Goal: Transaction & Acquisition: Purchase product/service

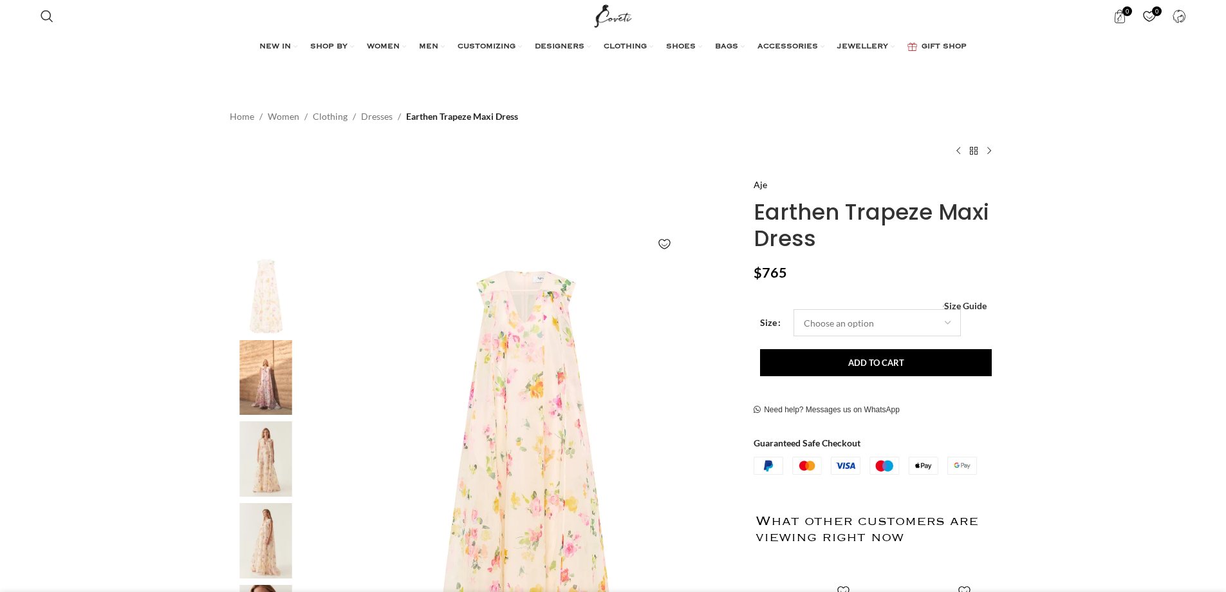
click at [921, 321] on select "Choose an option 4UK 6UK 8 [GEOGRAPHIC_DATA] 10 [GEOGRAPHIC_DATA] 12 [GEOGRAPHI…" at bounding box center [877, 322] width 167 height 27
click at [794, 309] on select "Choose an option 4UK 6UK 8 [GEOGRAPHIC_DATA] 10 [GEOGRAPHIC_DATA] 12 [GEOGRAPHI…" at bounding box center [877, 322] width 167 height 27
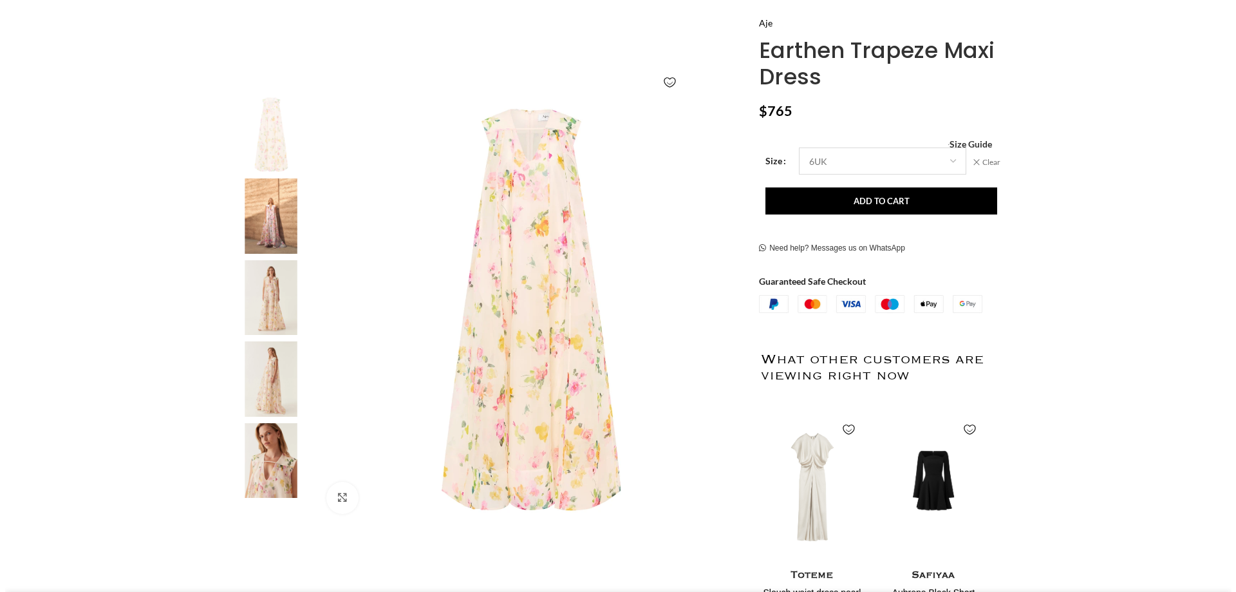
scroll to position [0, 407]
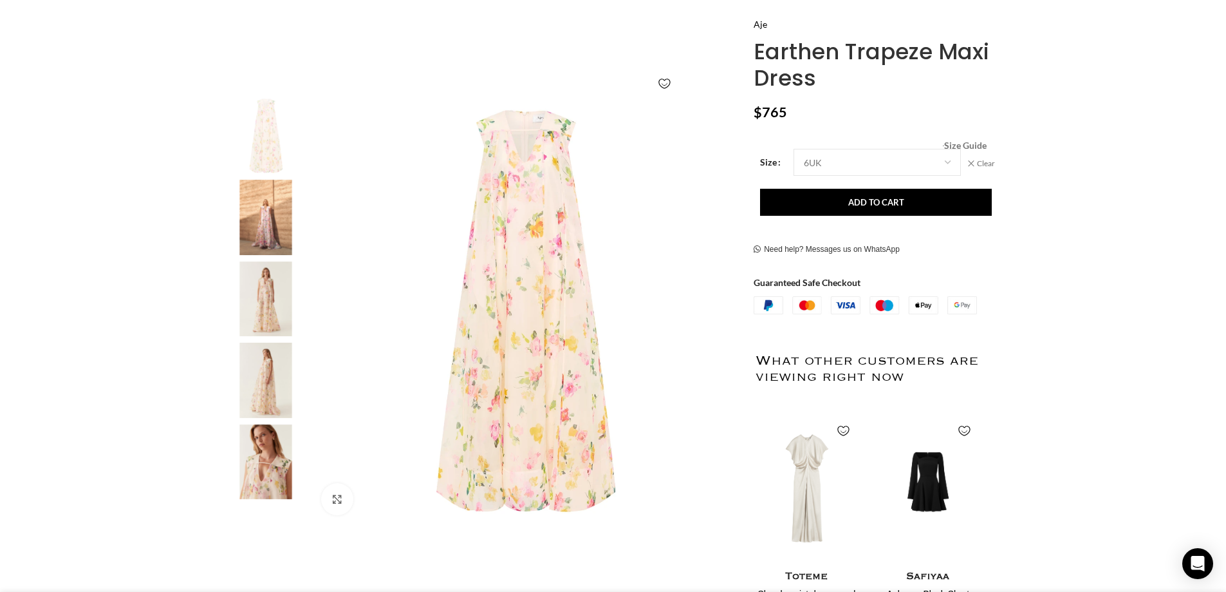
click at [966, 146] on span "Size Guide" at bounding box center [965, 146] width 42 height 0
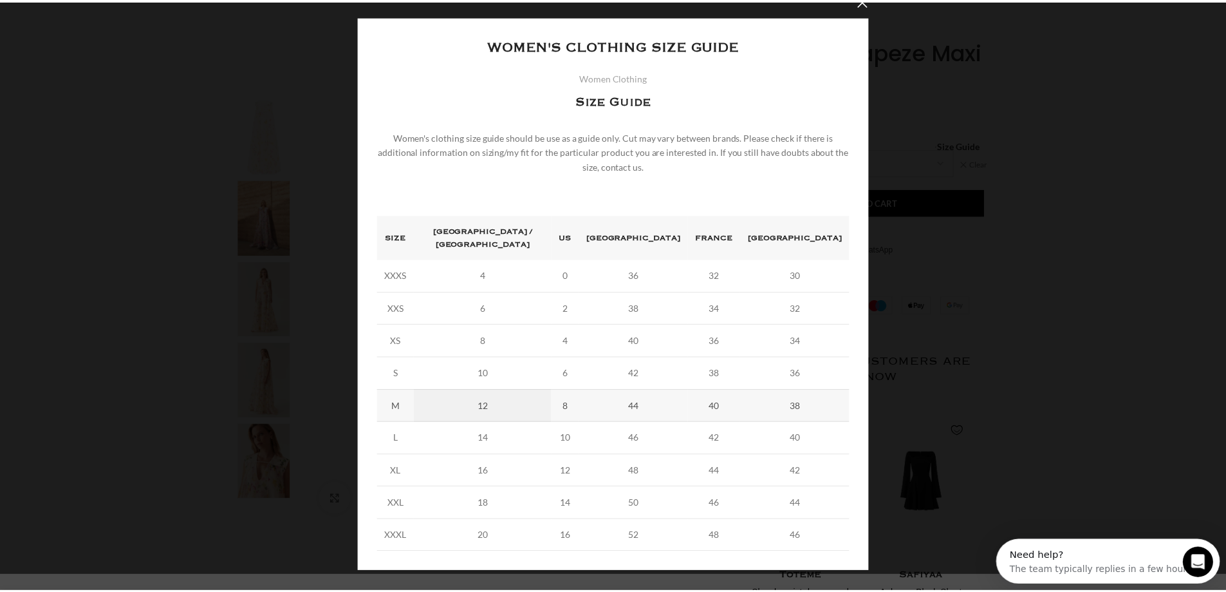
scroll to position [0, 542]
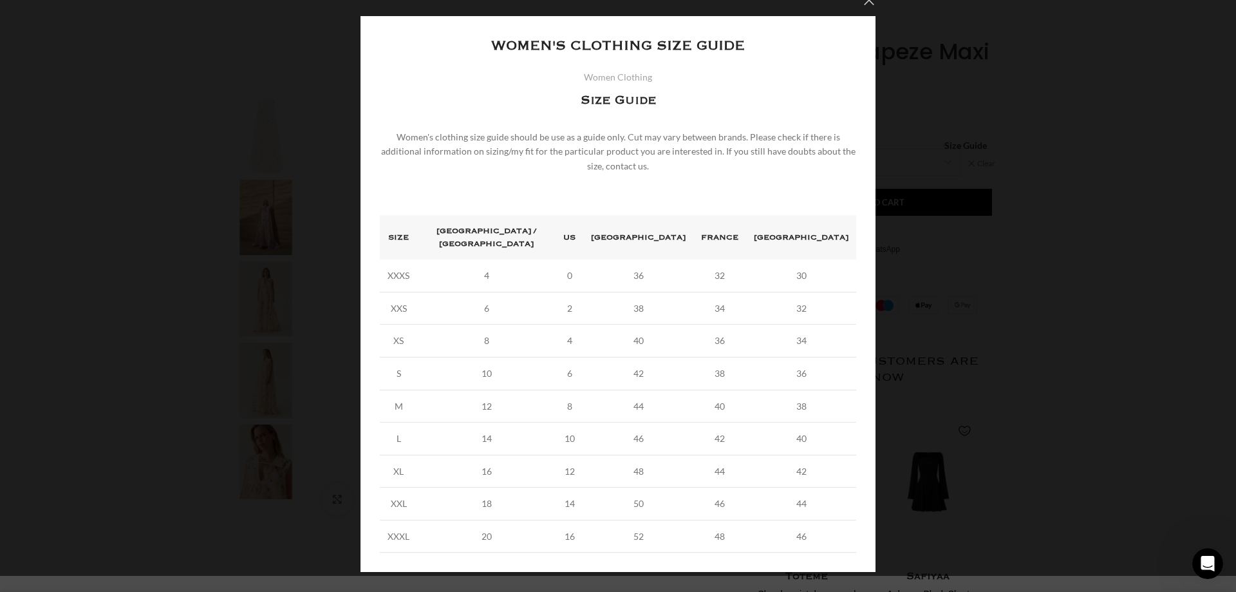
click at [863, 3] on button "×" at bounding box center [869, 0] width 32 height 32
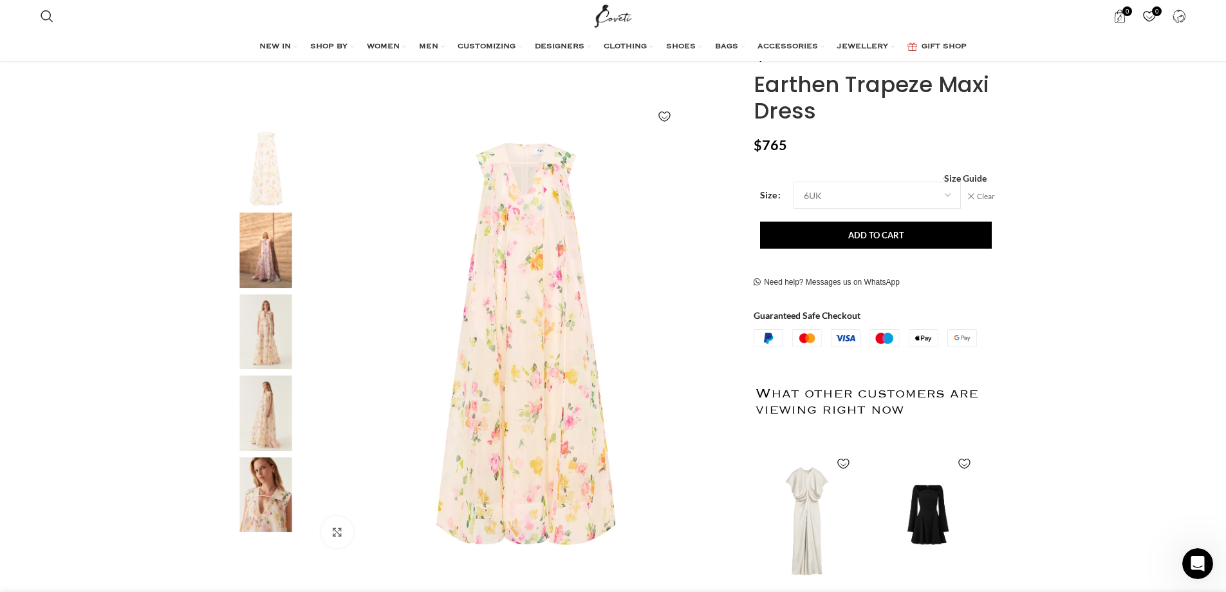
scroll to position [0, 813]
click at [277, 321] on img "3 / 5" at bounding box center [266, 331] width 79 height 75
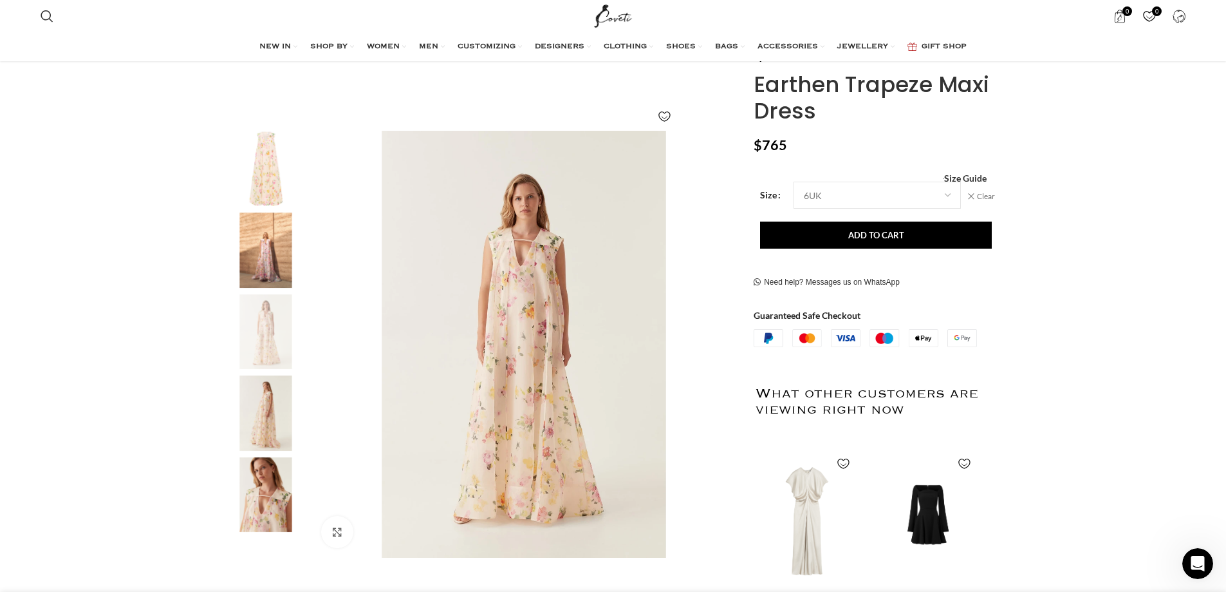
click at [256, 409] on img "4 / 5" at bounding box center [266, 412] width 79 height 75
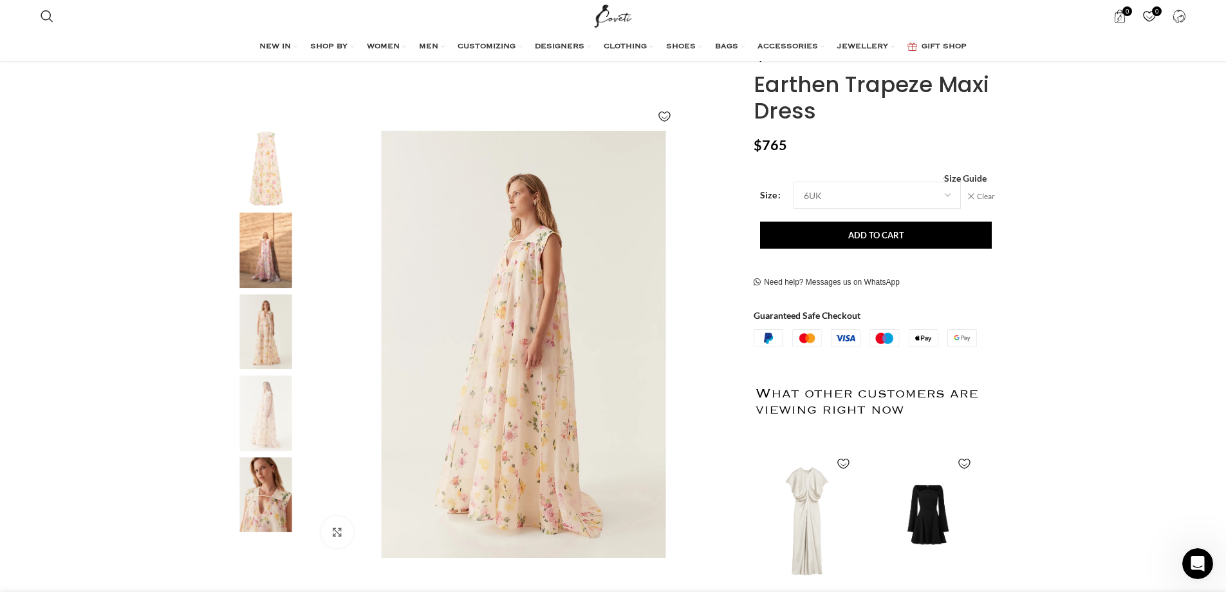
click at [269, 494] on img "5 / 5" at bounding box center [266, 494] width 79 height 75
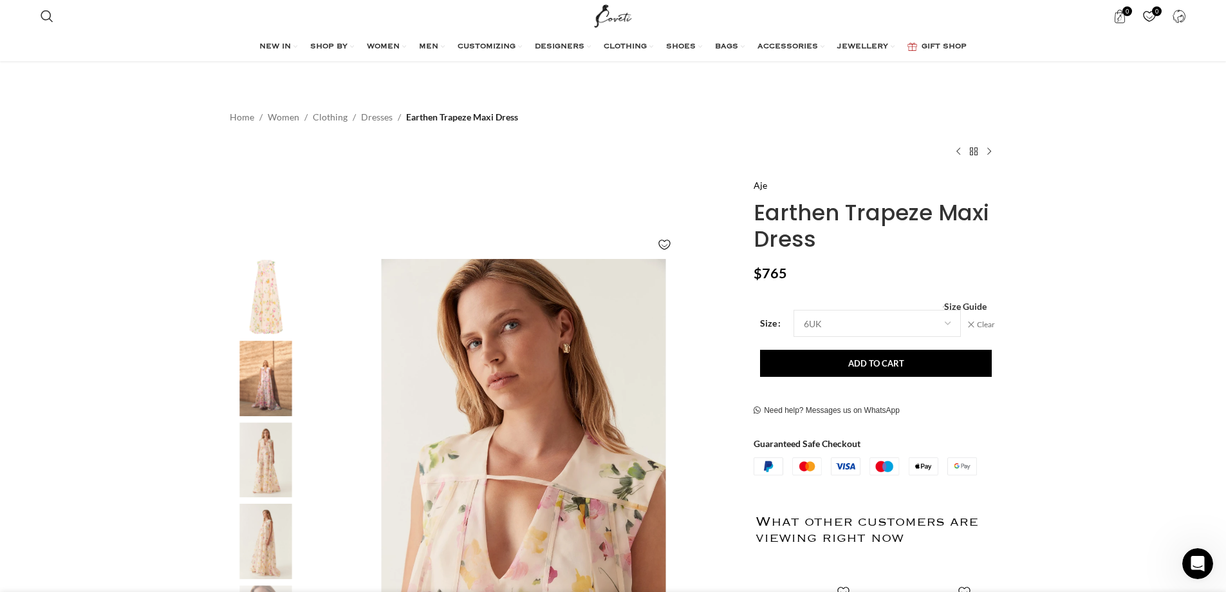
scroll to position [0, 0]
click at [886, 323] on select "Choose an option 4UK 6UK 8 [GEOGRAPHIC_DATA] 10 [GEOGRAPHIC_DATA] 12 [GEOGRAPHI…" at bounding box center [877, 323] width 167 height 27
click at [794, 310] on select "Choose an option 4UK 6UK 8 [GEOGRAPHIC_DATA] 10 [GEOGRAPHIC_DATA] 12 [GEOGRAPHI…" at bounding box center [877, 323] width 167 height 27
select select "4uk"
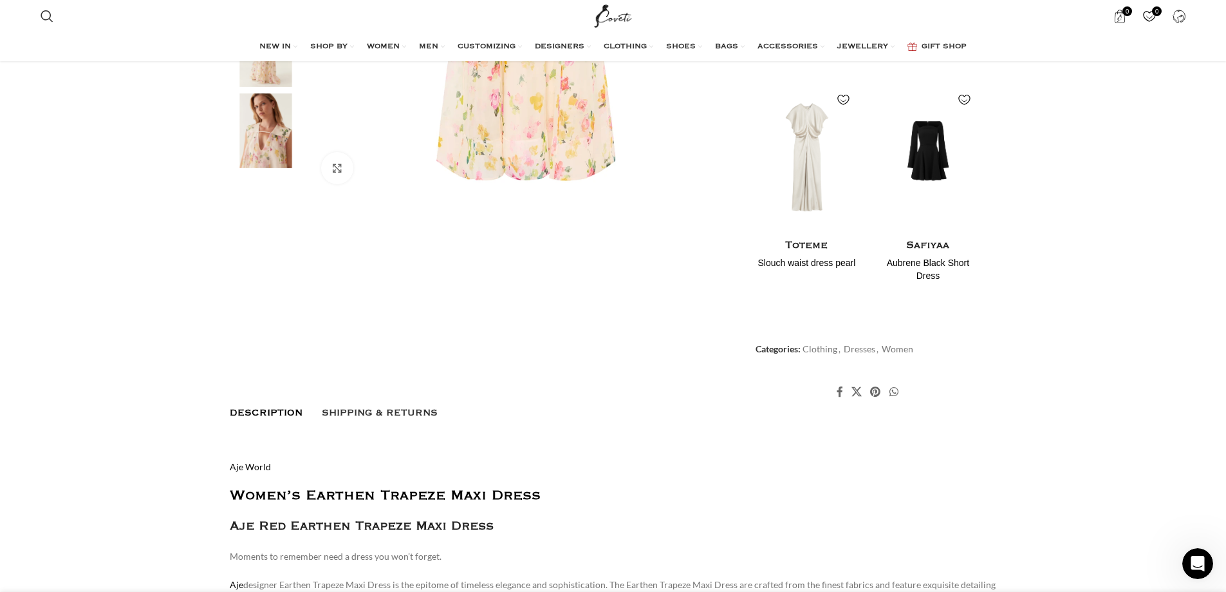
scroll to position [322, 0]
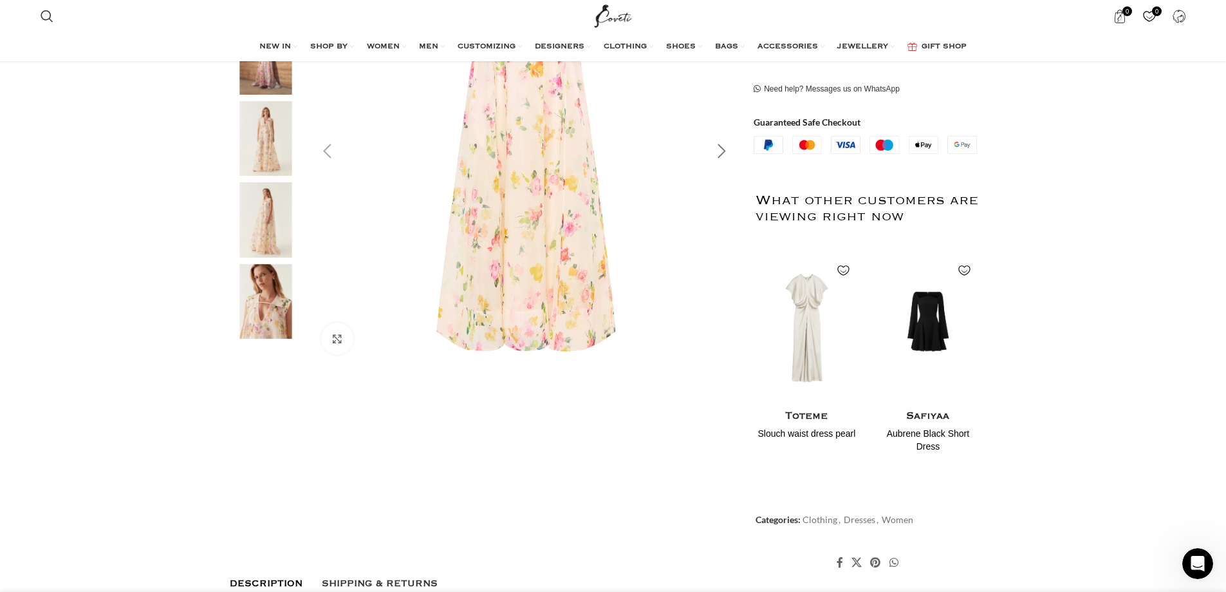
click at [724, 143] on div "Next slide" at bounding box center [722, 151] width 32 height 32
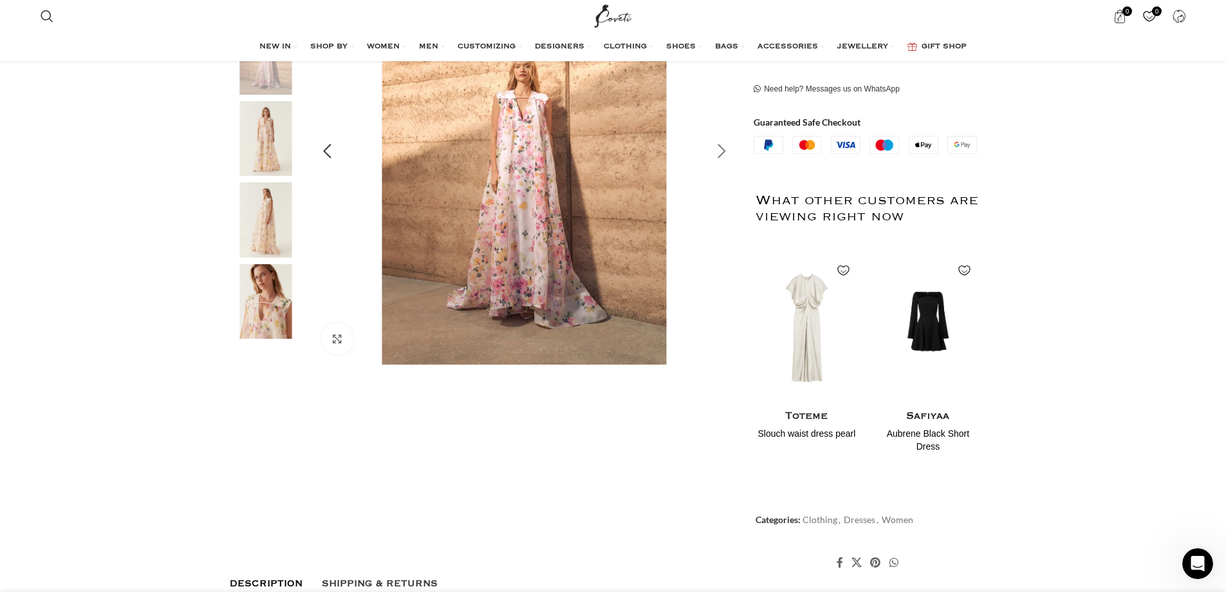
scroll to position [0, 1220]
click at [724, 144] on div "Next slide" at bounding box center [722, 151] width 32 height 32
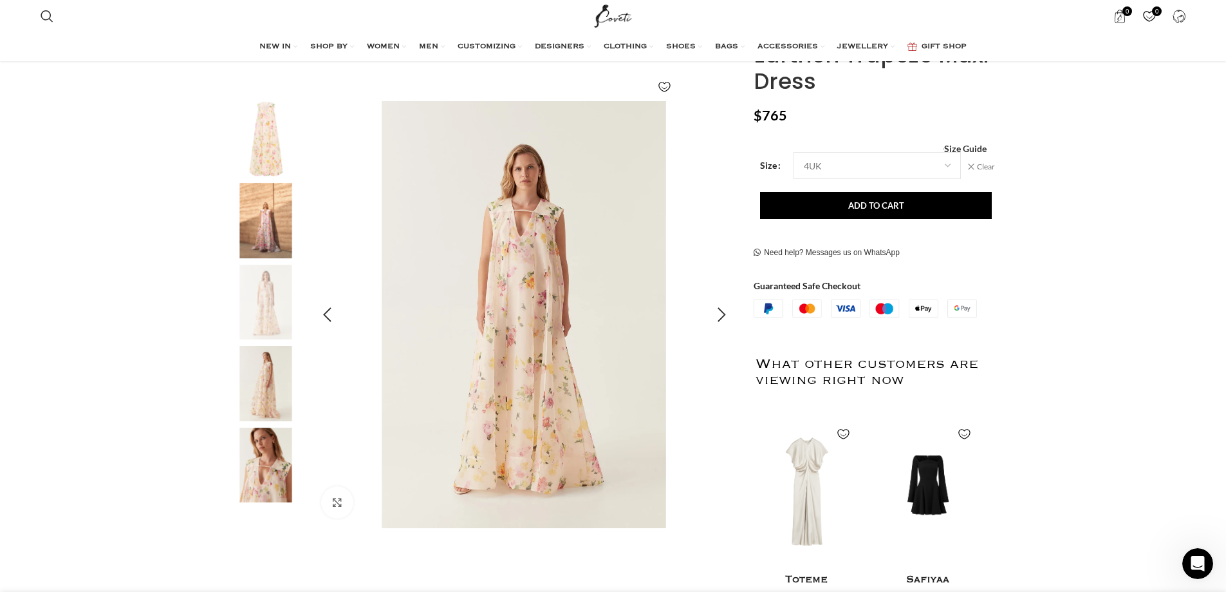
scroll to position [193, 0]
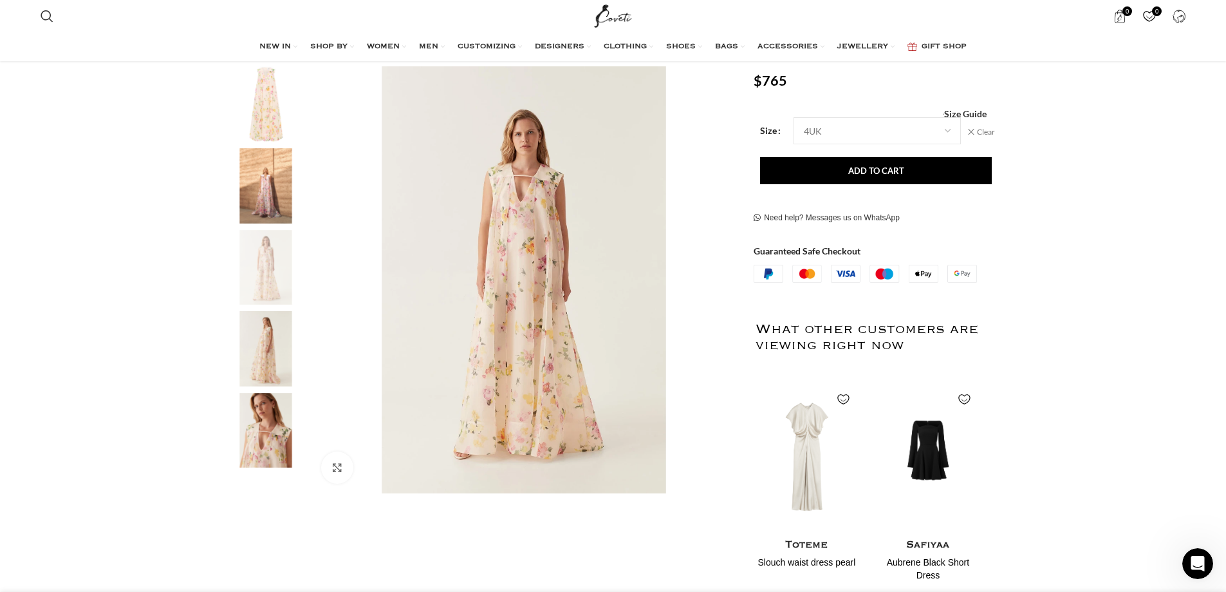
click at [256, 193] on img "2 / 5" at bounding box center [266, 185] width 79 height 75
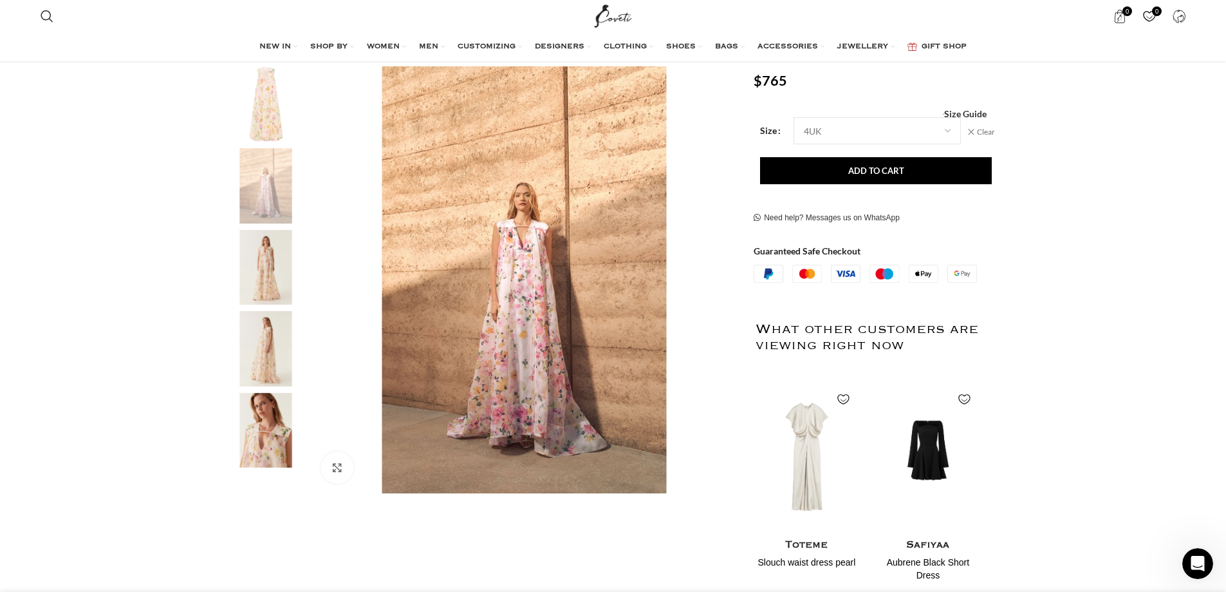
click at [258, 366] on img "4 / 5" at bounding box center [266, 348] width 79 height 75
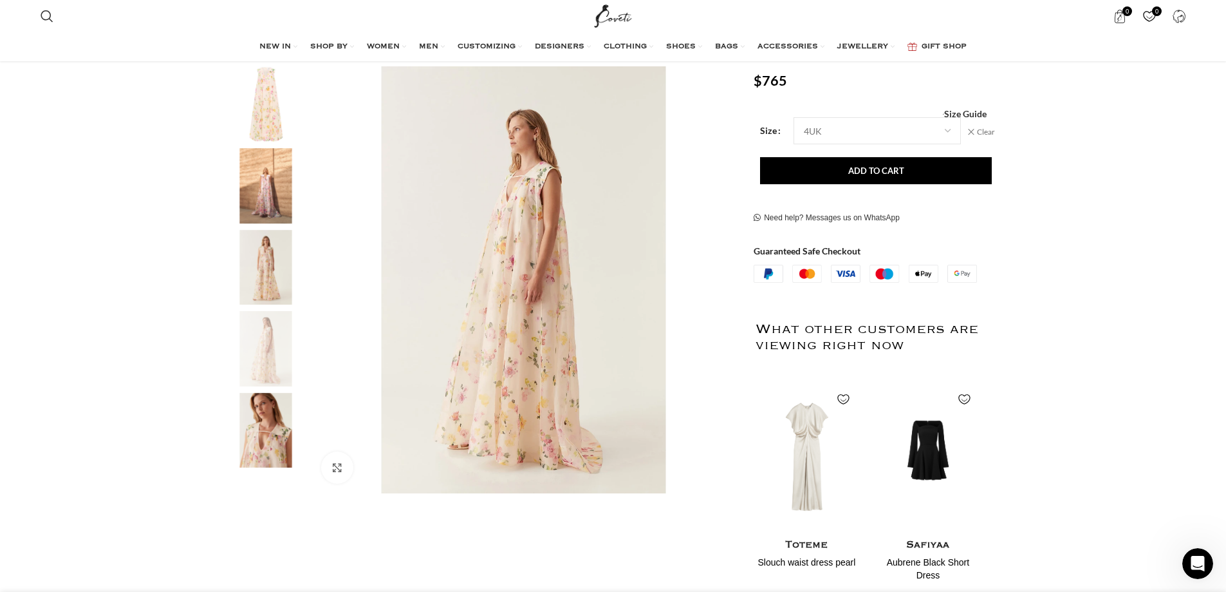
click at [261, 303] on img "3 / 5" at bounding box center [266, 267] width 79 height 75
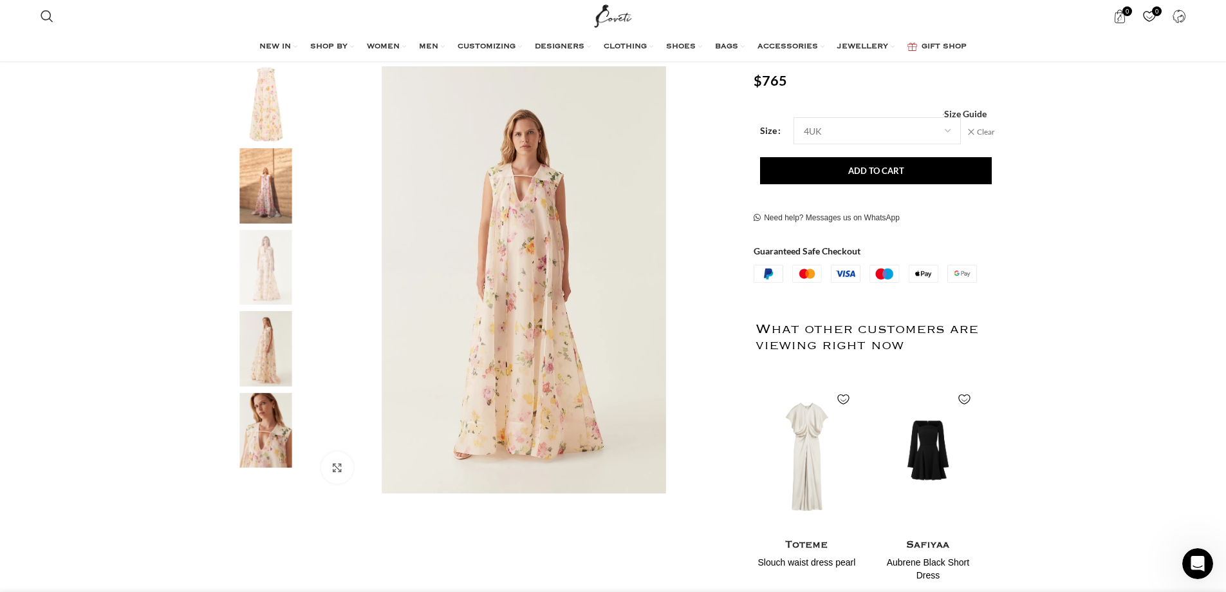
click at [254, 431] on img "5 / 5" at bounding box center [266, 430] width 79 height 75
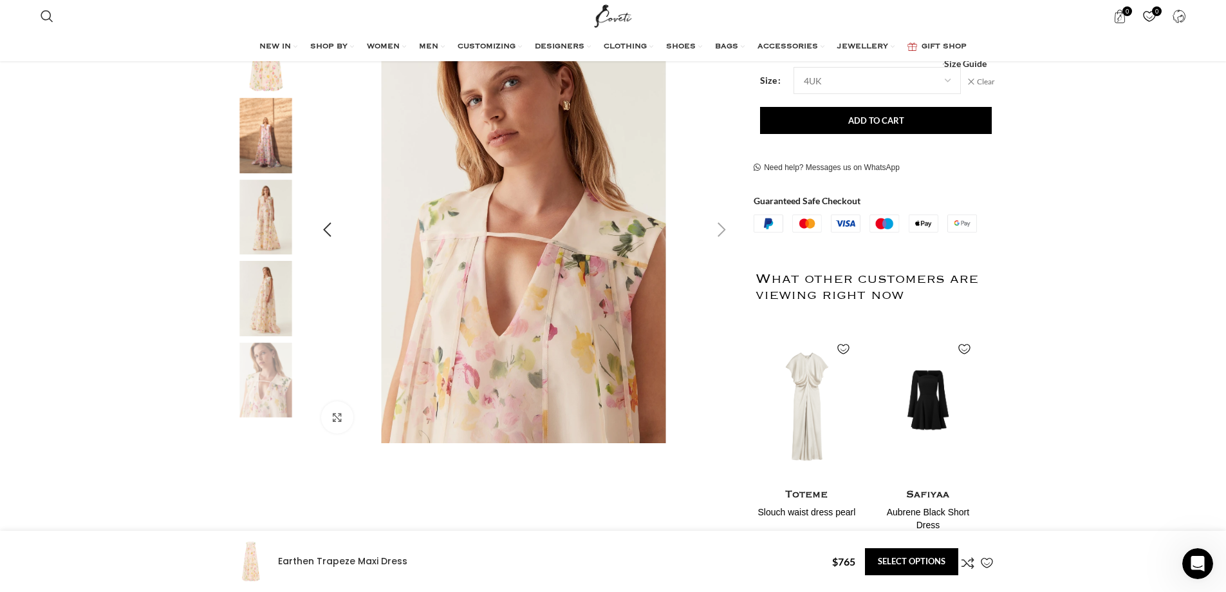
scroll to position [0, 0]
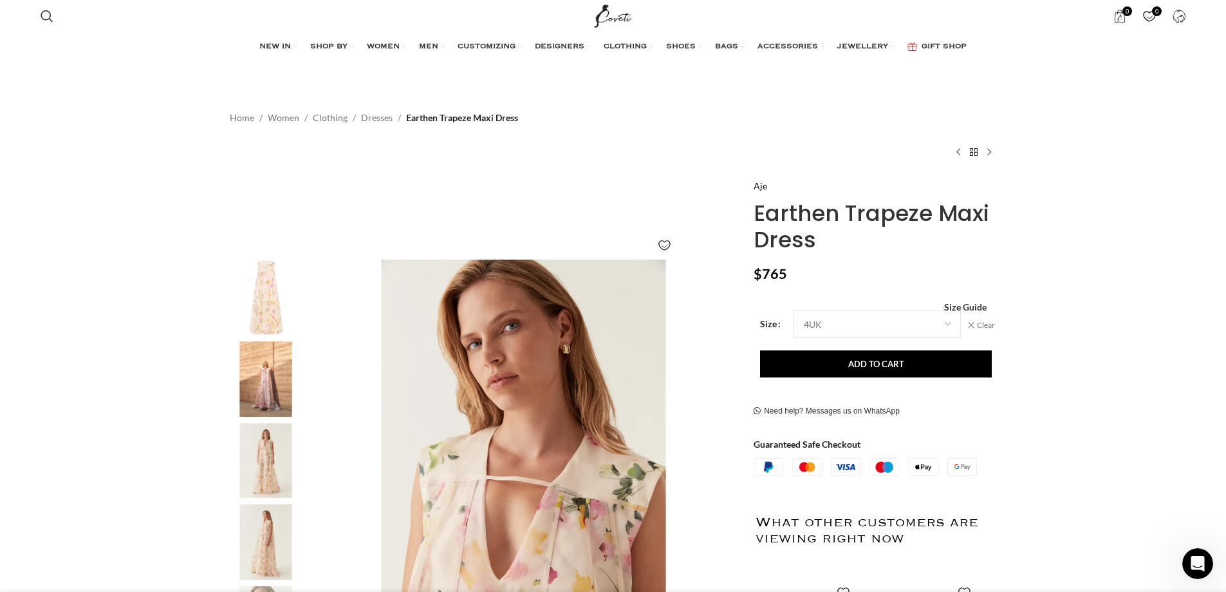
click at [255, 433] on img "3 / 5" at bounding box center [266, 460] width 79 height 75
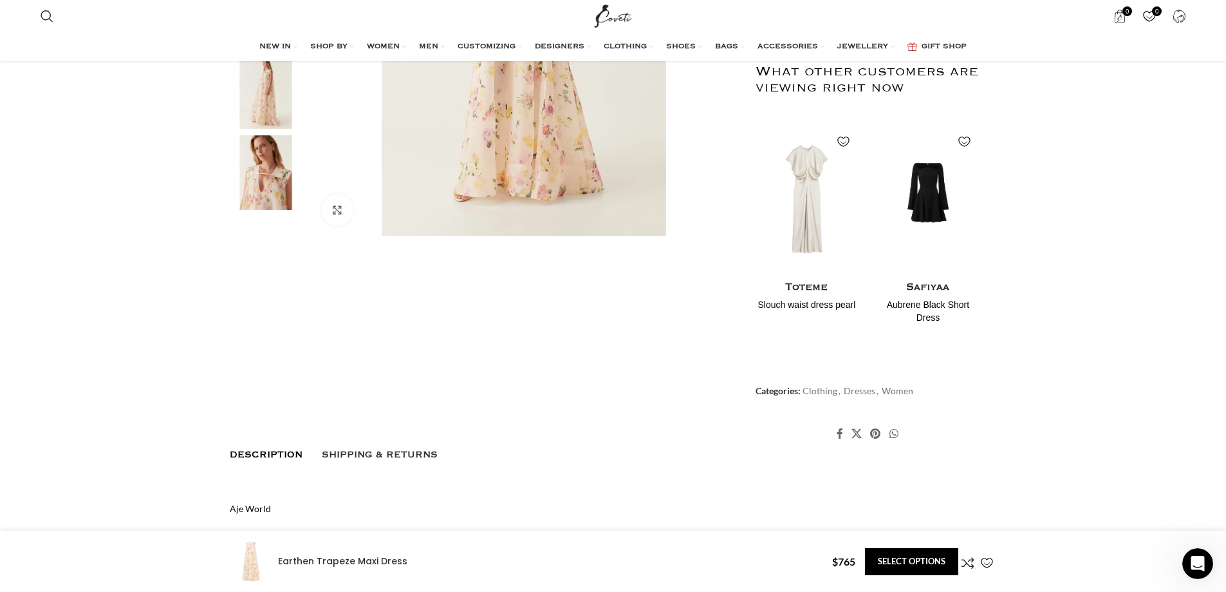
scroll to position [129, 0]
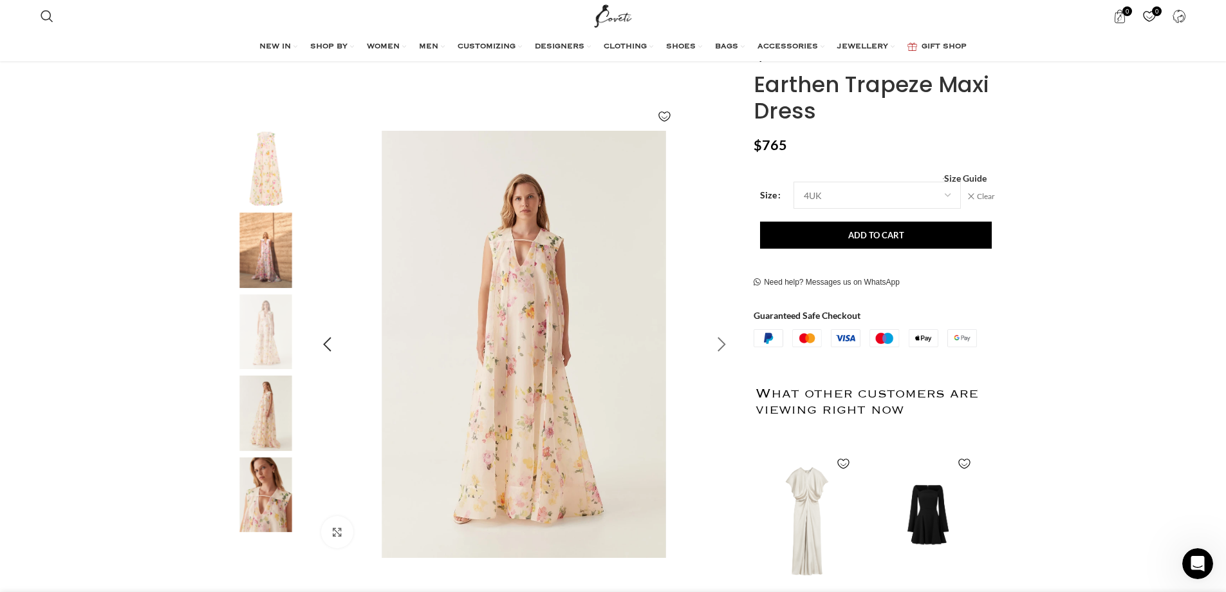
click at [726, 341] on div "Next slide" at bounding box center [722, 344] width 32 height 32
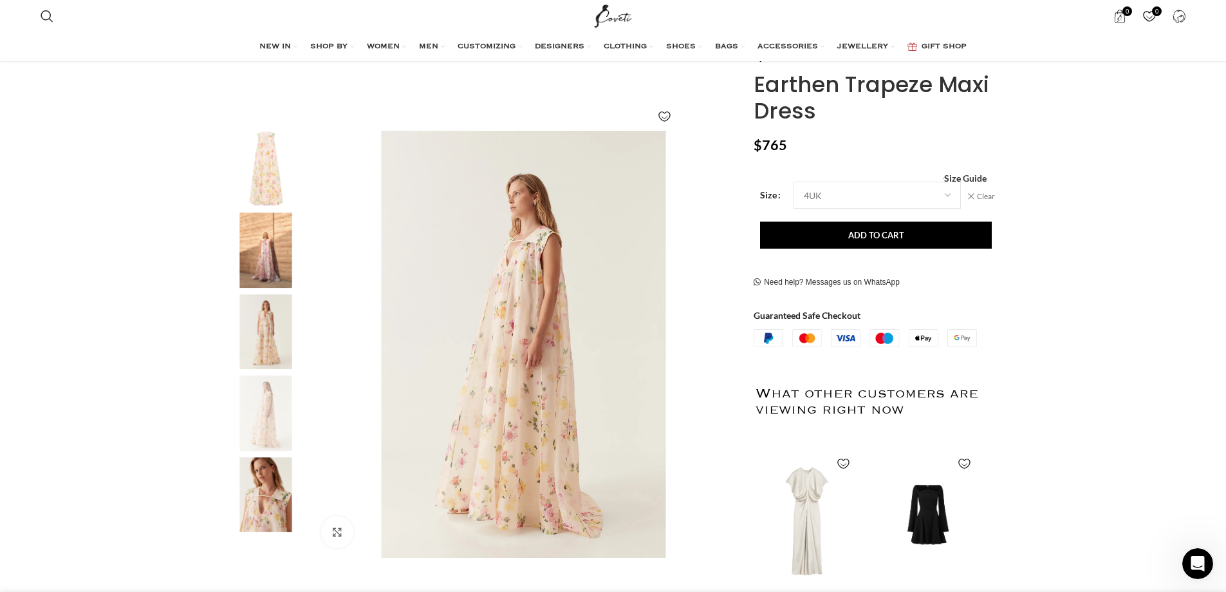
drag, startPoint x: 809, startPoint y: 104, endPoint x: 753, endPoint y: 78, distance: 61.6
click at [753, 78] on div "Aje Earthen Trapeze Maxi Dress $ 765 Women's clothing size guide Women Clothing…" at bounding box center [875, 407] width 262 height 715
copy h1 "Earthen Trapeze Maxi Dress"
